Goal: Task Accomplishment & Management: Use online tool/utility

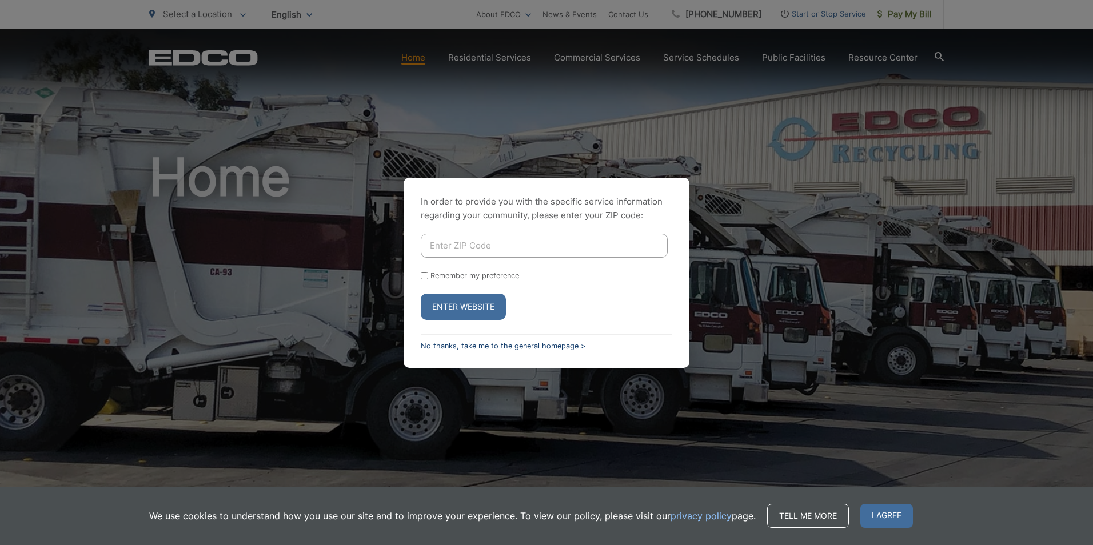
click at [461, 347] on link "No thanks, take me to the general homepage >" at bounding box center [503, 346] width 165 height 9
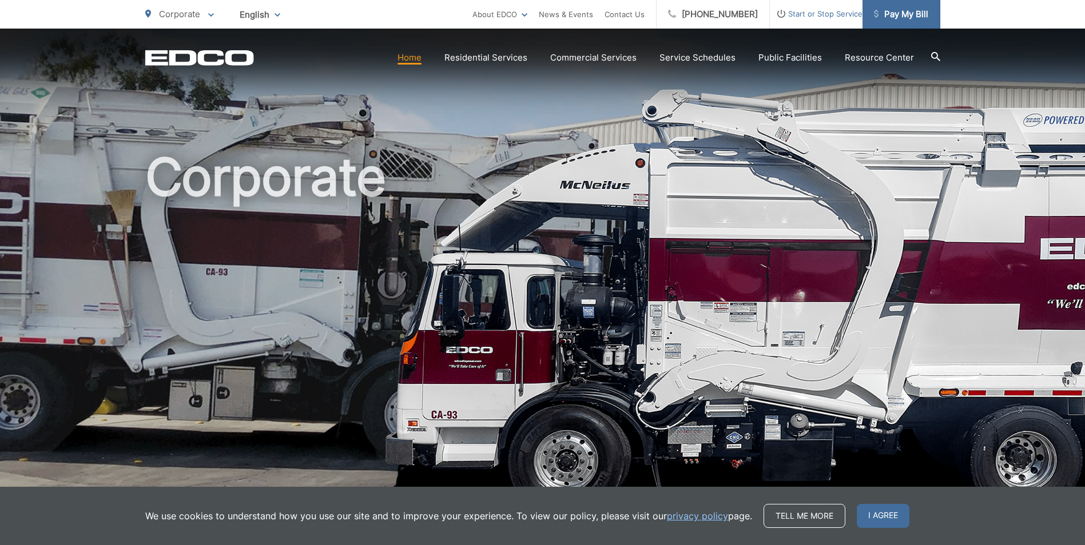
click at [904, 18] on span "Pay My Bill" at bounding box center [901, 14] width 54 height 14
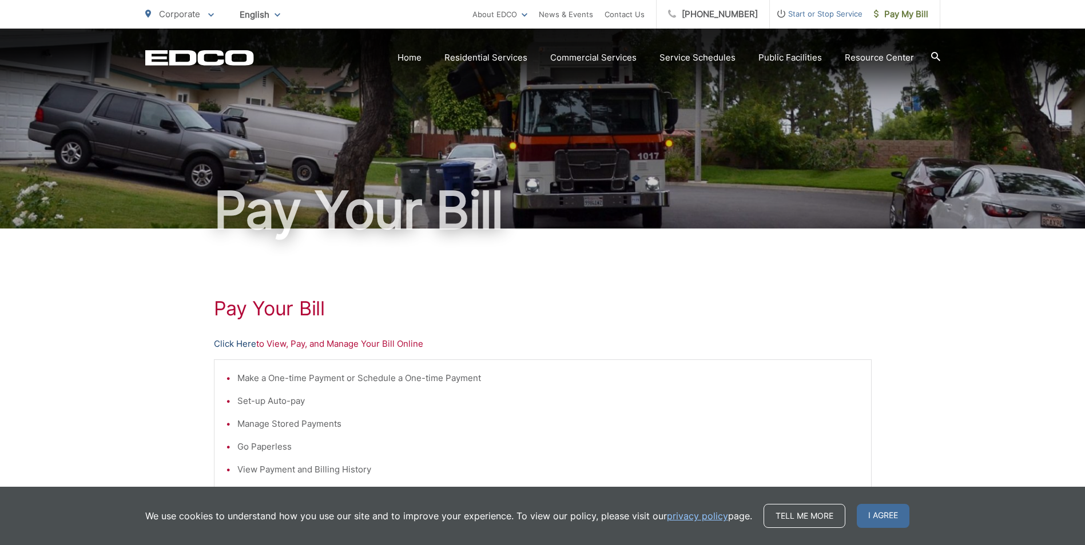
click at [229, 344] on link "Click Here" at bounding box center [235, 344] width 42 height 14
